Goal: Information Seeking & Learning: Learn about a topic

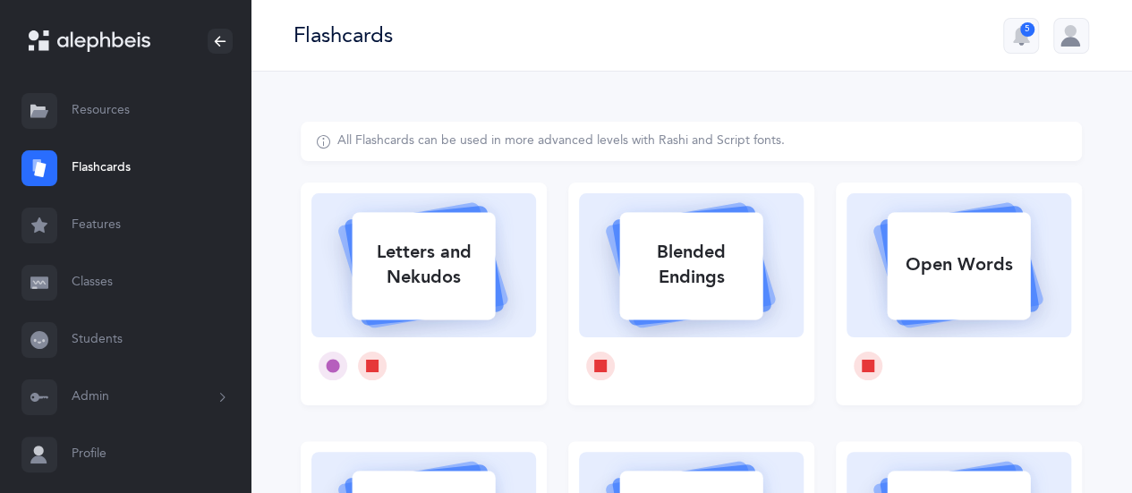
click at [111, 112] on link "Resources" at bounding box center [125, 110] width 251 height 57
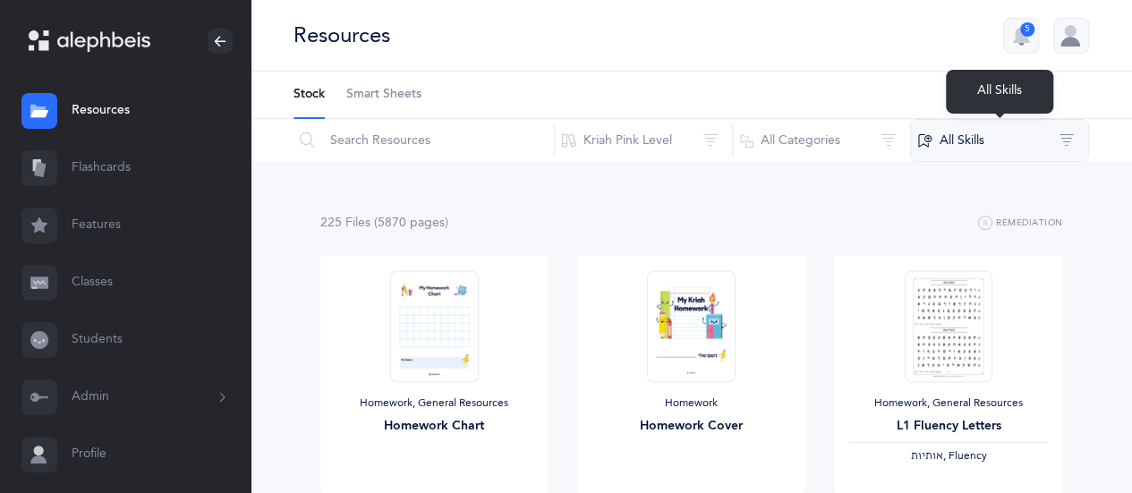
click at [966, 137] on button "All Skills" at bounding box center [999, 140] width 179 height 43
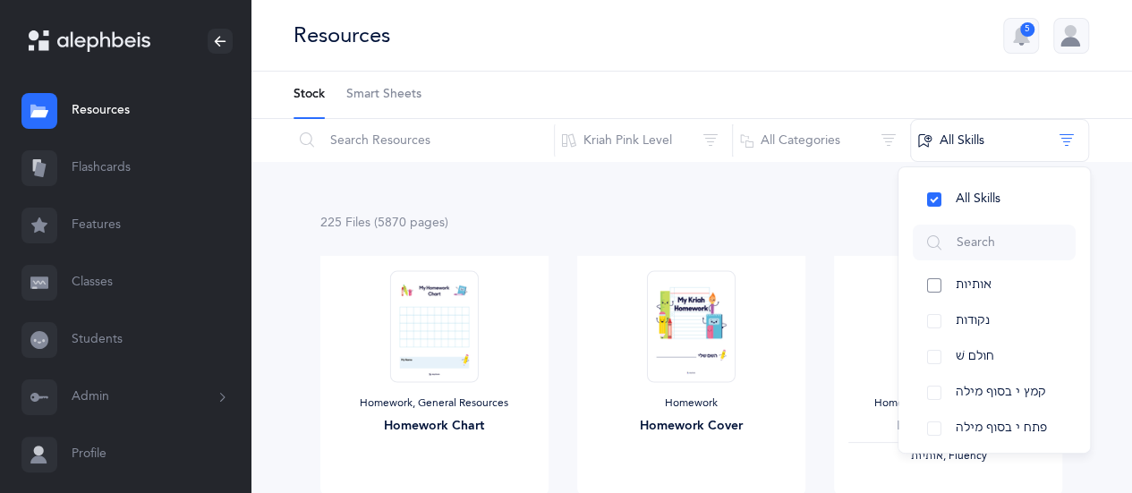
click at [982, 287] on span "אותיות" at bounding box center [974, 284] width 36 height 14
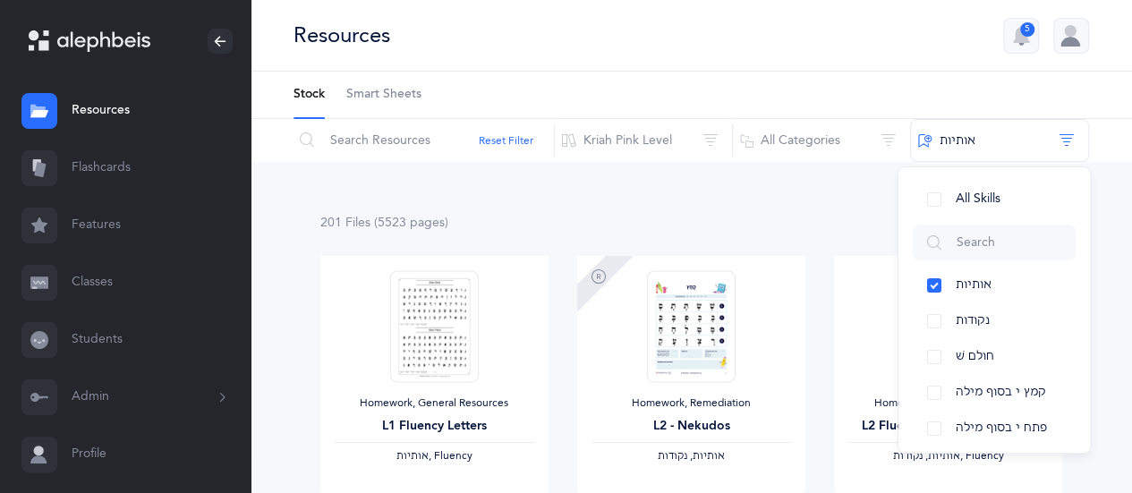
click at [87, 234] on link "Features" at bounding box center [125, 225] width 251 height 57
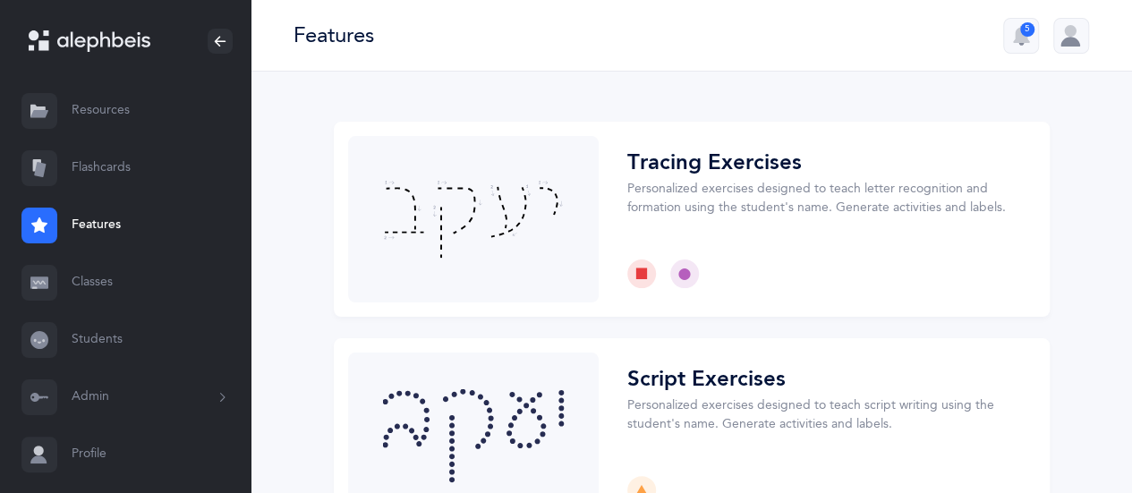
click at [137, 101] on link "Resources" at bounding box center [125, 110] width 251 height 57
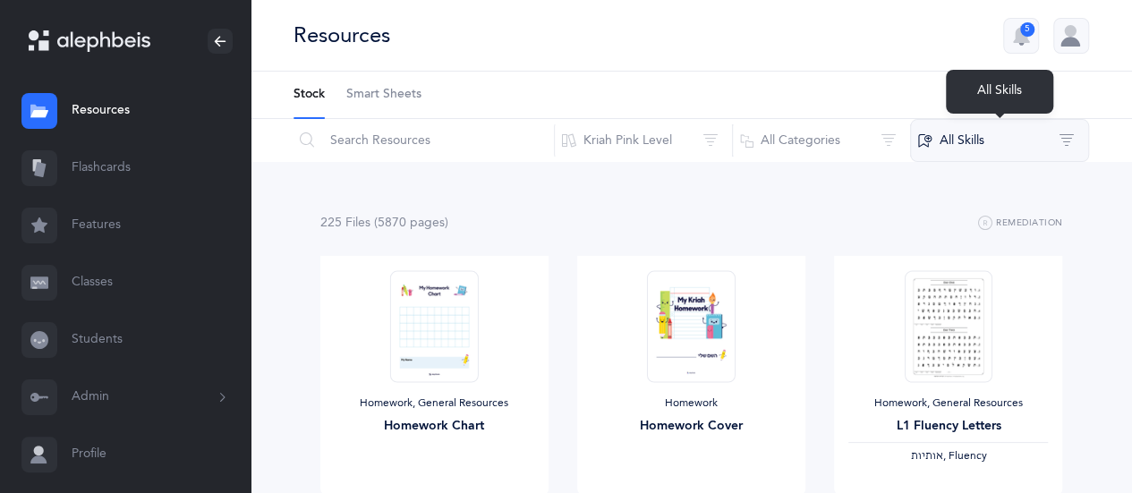
click at [1032, 137] on button "All Skills" at bounding box center [999, 140] width 179 height 43
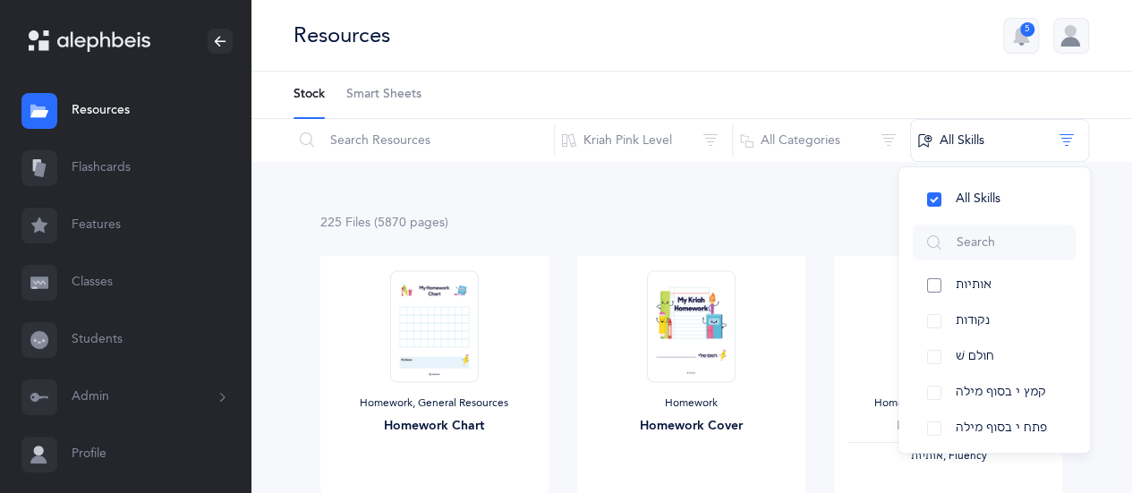
click at [931, 277] on button "אותיות" at bounding box center [994, 286] width 163 height 36
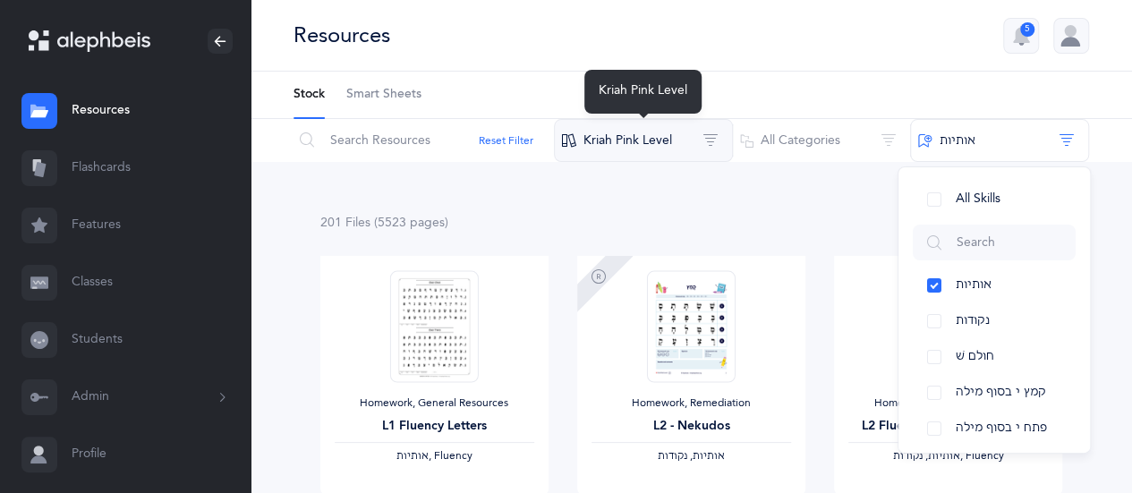
click at [715, 142] on button "Kriah Pink Level" at bounding box center [643, 140] width 179 height 43
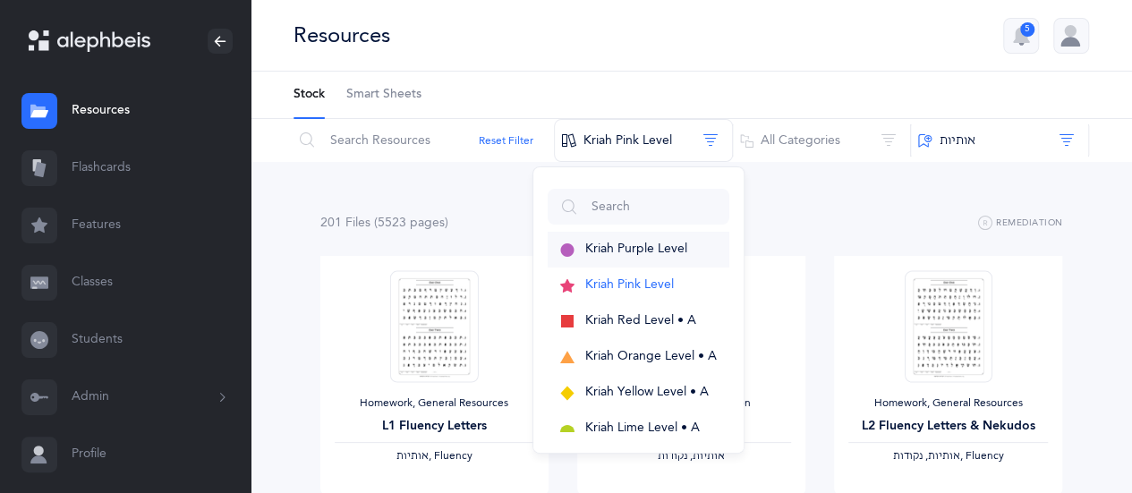
click at [690, 248] on button "Kriah Purple Level" at bounding box center [639, 250] width 182 height 36
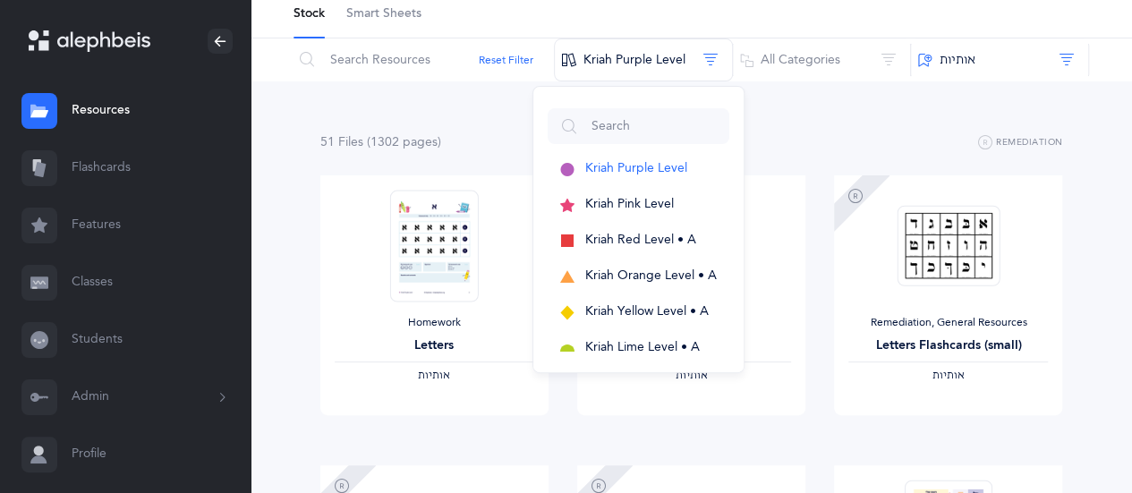
scroll to position [103, 0]
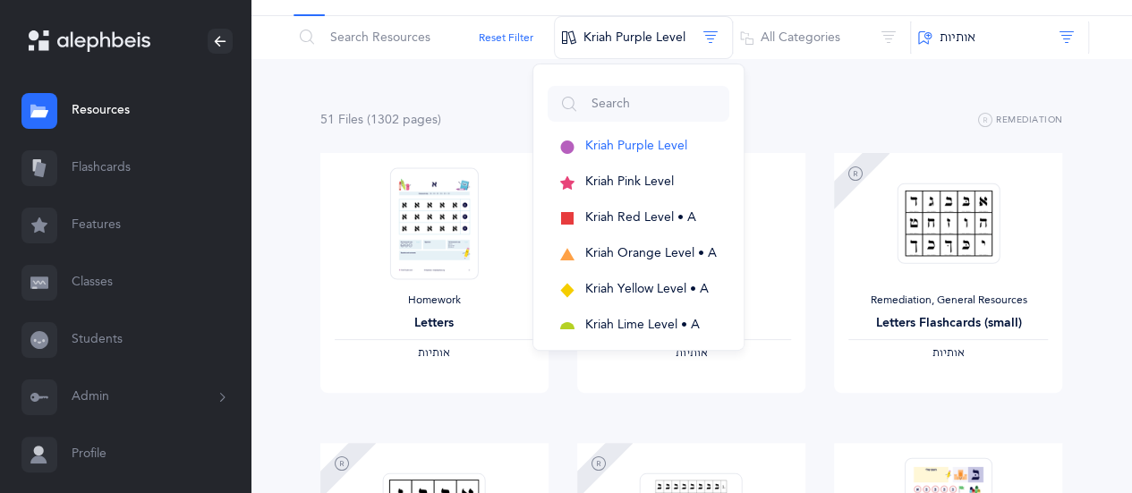
click at [824, 111] on div "51 File s (1302 page s ) Remediation" at bounding box center [691, 120] width 743 height 22
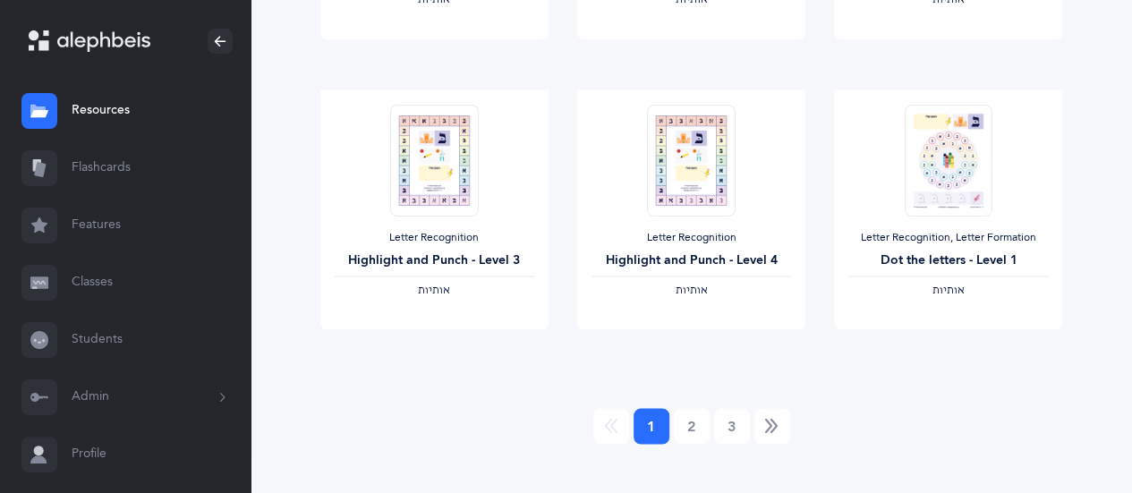
scroll to position [1637, 0]
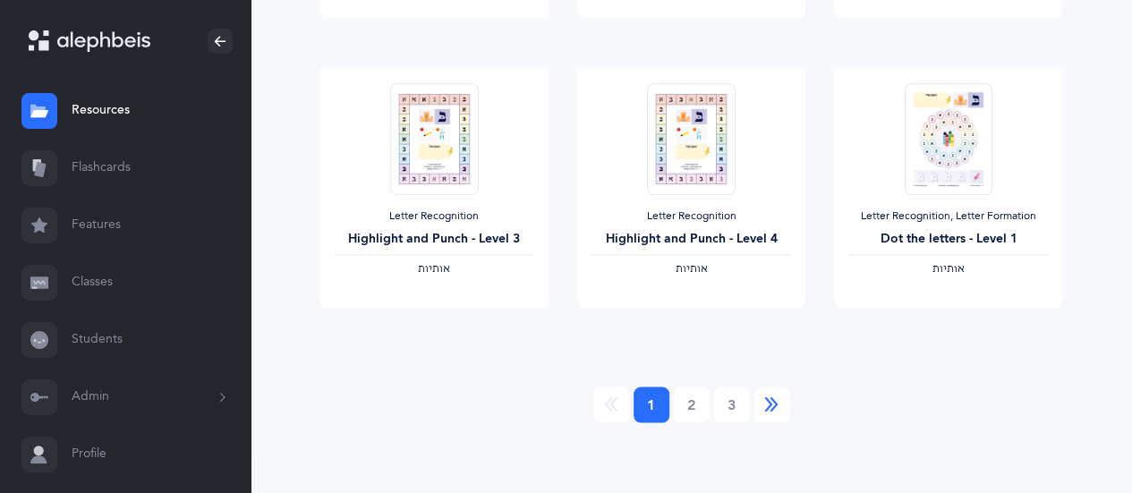
click at [777, 407] on icon "Next" at bounding box center [772, 404] width 14 height 18
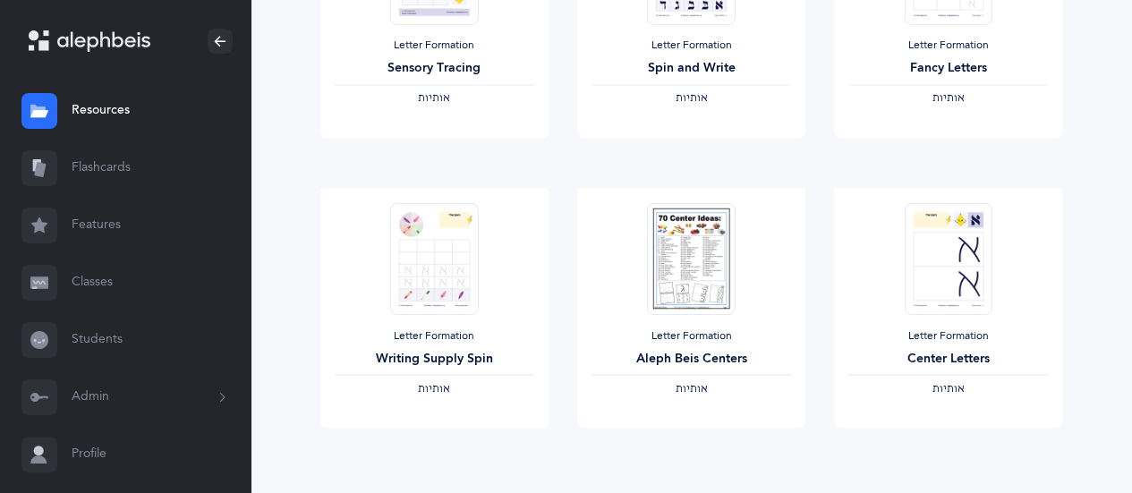
scroll to position [1521, 0]
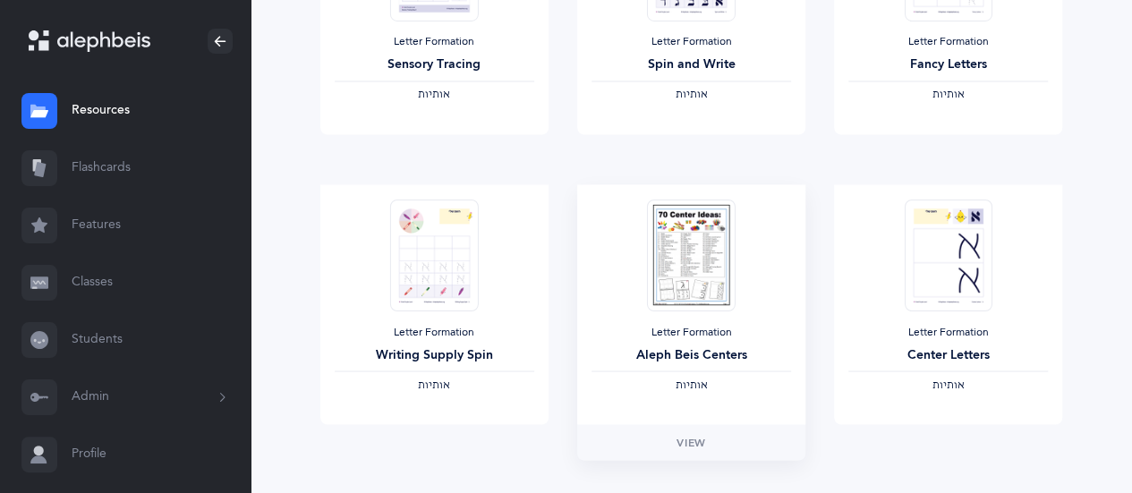
click at [674, 216] on img at bounding box center [691, 255] width 88 height 112
click at [688, 448] on span "View" at bounding box center [690, 442] width 29 height 16
